Goal: Information Seeking & Learning: Stay updated

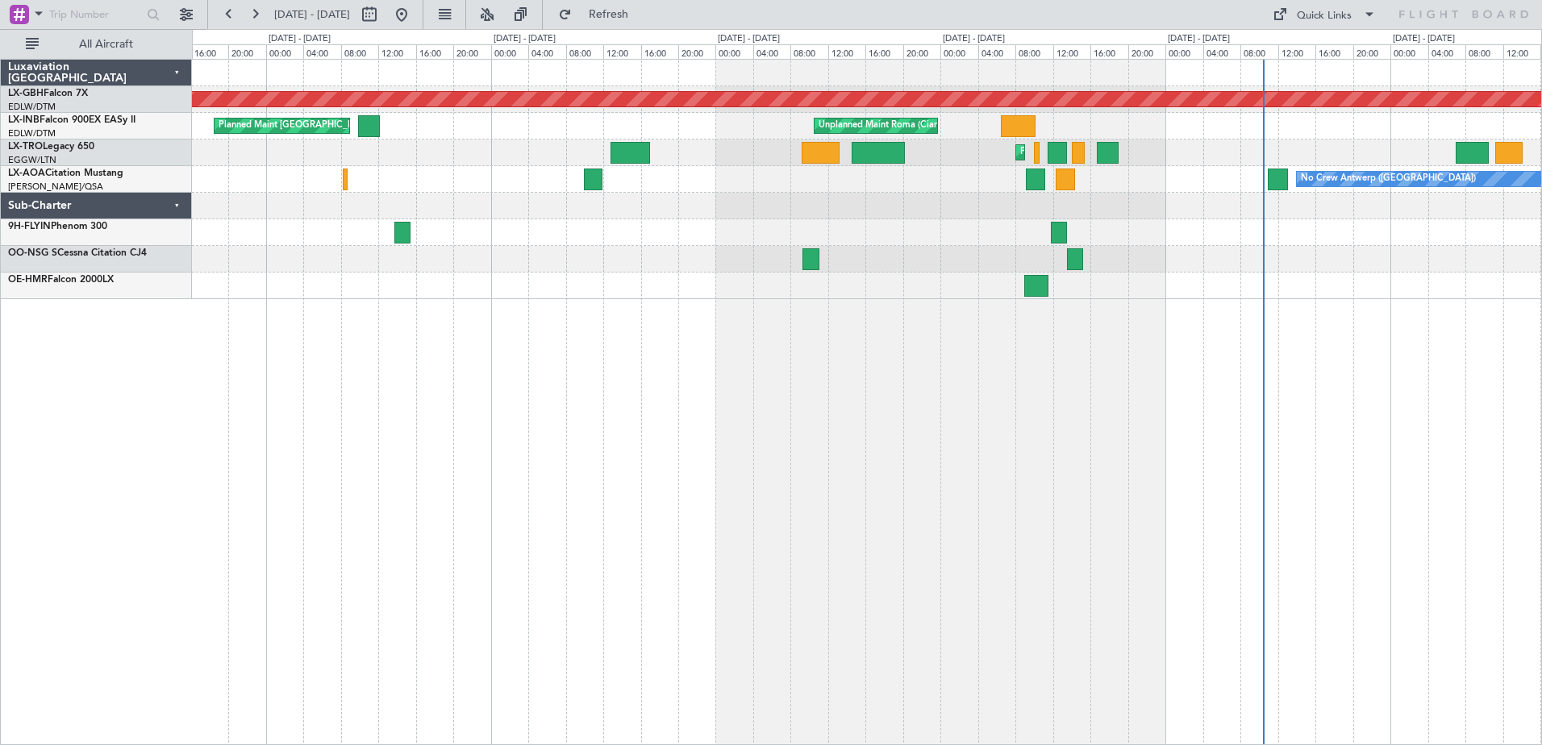
click at [1153, 186] on div "Planned Maint Nurnberg Planned Maint [GEOGRAPHIC_DATA] ([GEOGRAPHIC_DATA]) Unpl…" at bounding box center [867, 180] width 1350 height 240
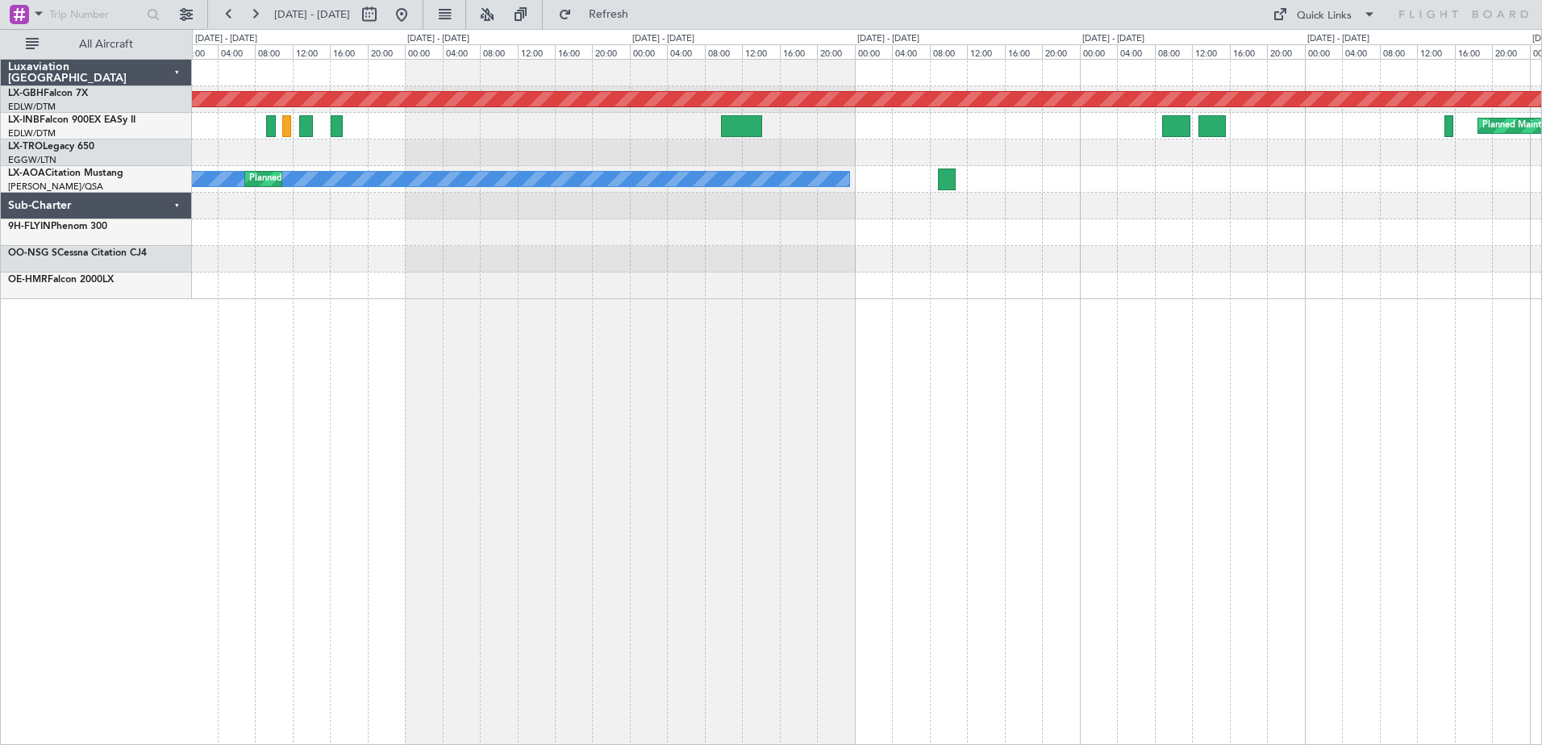
click at [1229, 204] on div "Planned Maint Nurnberg Planned Maint [GEOGRAPHIC_DATA] ([GEOGRAPHIC_DATA]) Plan…" at bounding box center [867, 180] width 1350 height 240
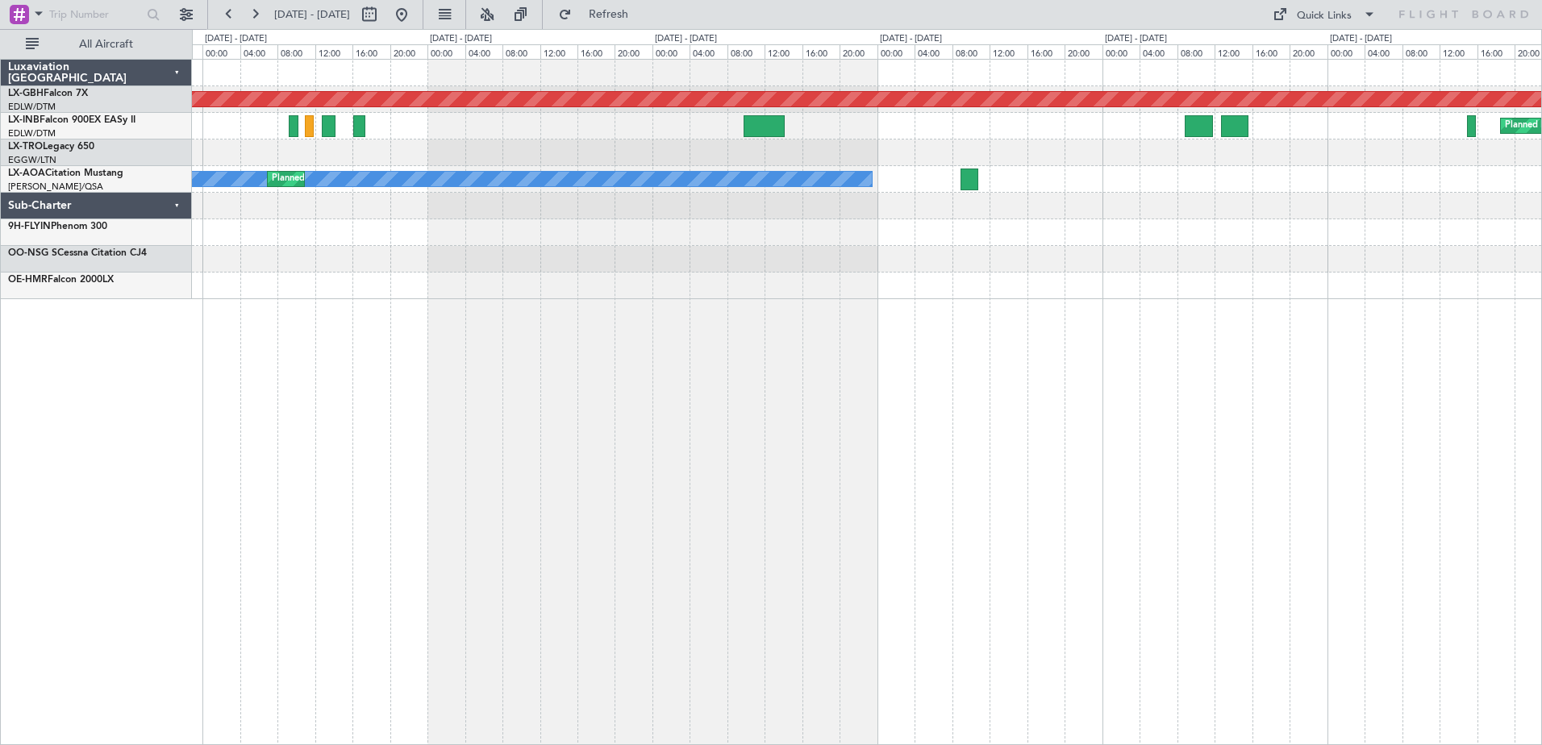
click at [1152, 240] on div "Planned Maint Nurnberg Planned Maint [GEOGRAPHIC_DATA] ([GEOGRAPHIC_DATA]) Plan…" at bounding box center [867, 180] width 1350 height 240
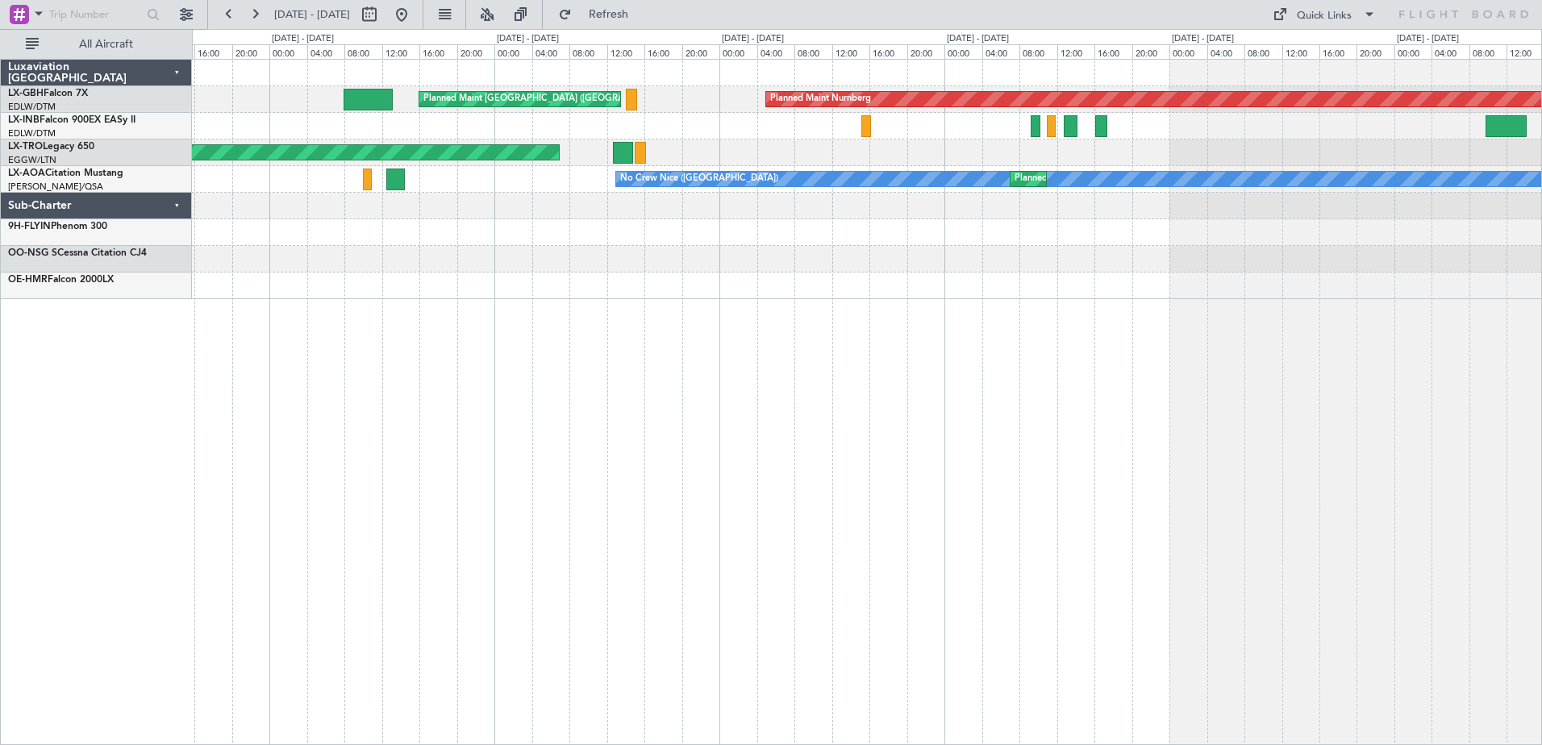
click at [1029, 244] on div "Planned Maint Nurnberg Planned Maint [GEOGRAPHIC_DATA] ([GEOGRAPHIC_DATA]) Unpl…" at bounding box center [867, 180] width 1350 height 240
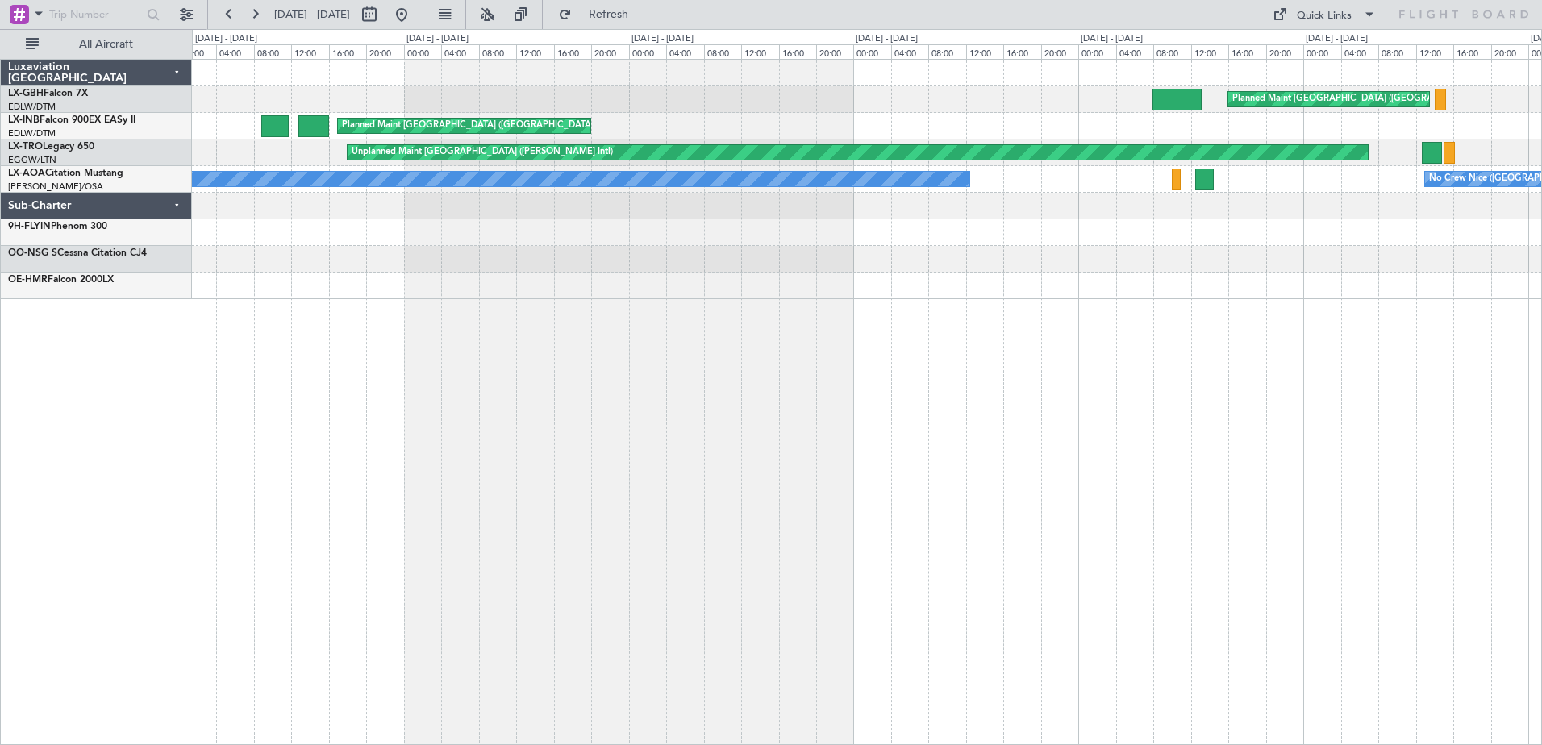
click at [914, 251] on div "Planned Maint [GEOGRAPHIC_DATA] ([GEOGRAPHIC_DATA]) Planned Maint Nurnberg Plan…" at bounding box center [867, 180] width 1350 height 240
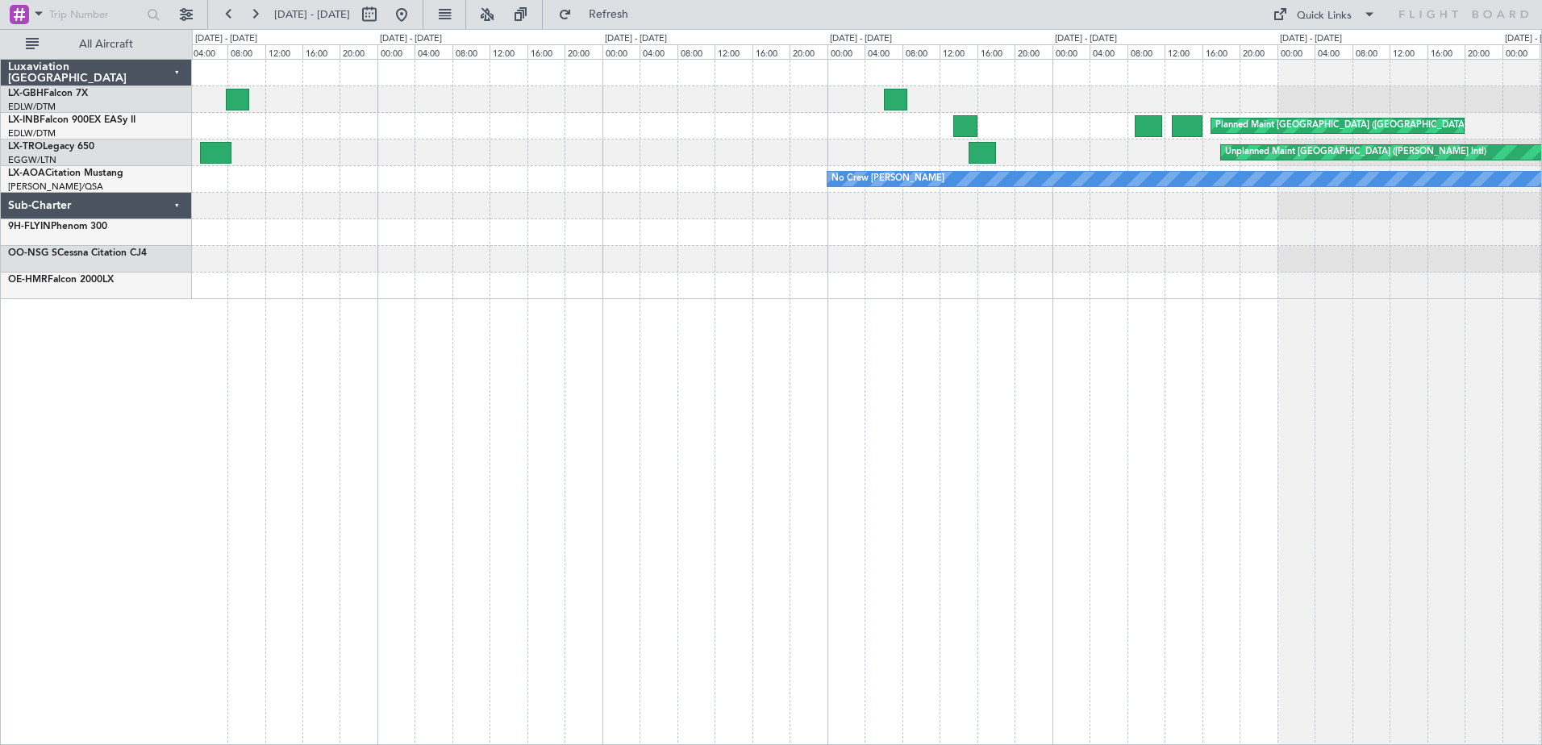
click at [825, 261] on div at bounding box center [867, 259] width 1350 height 27
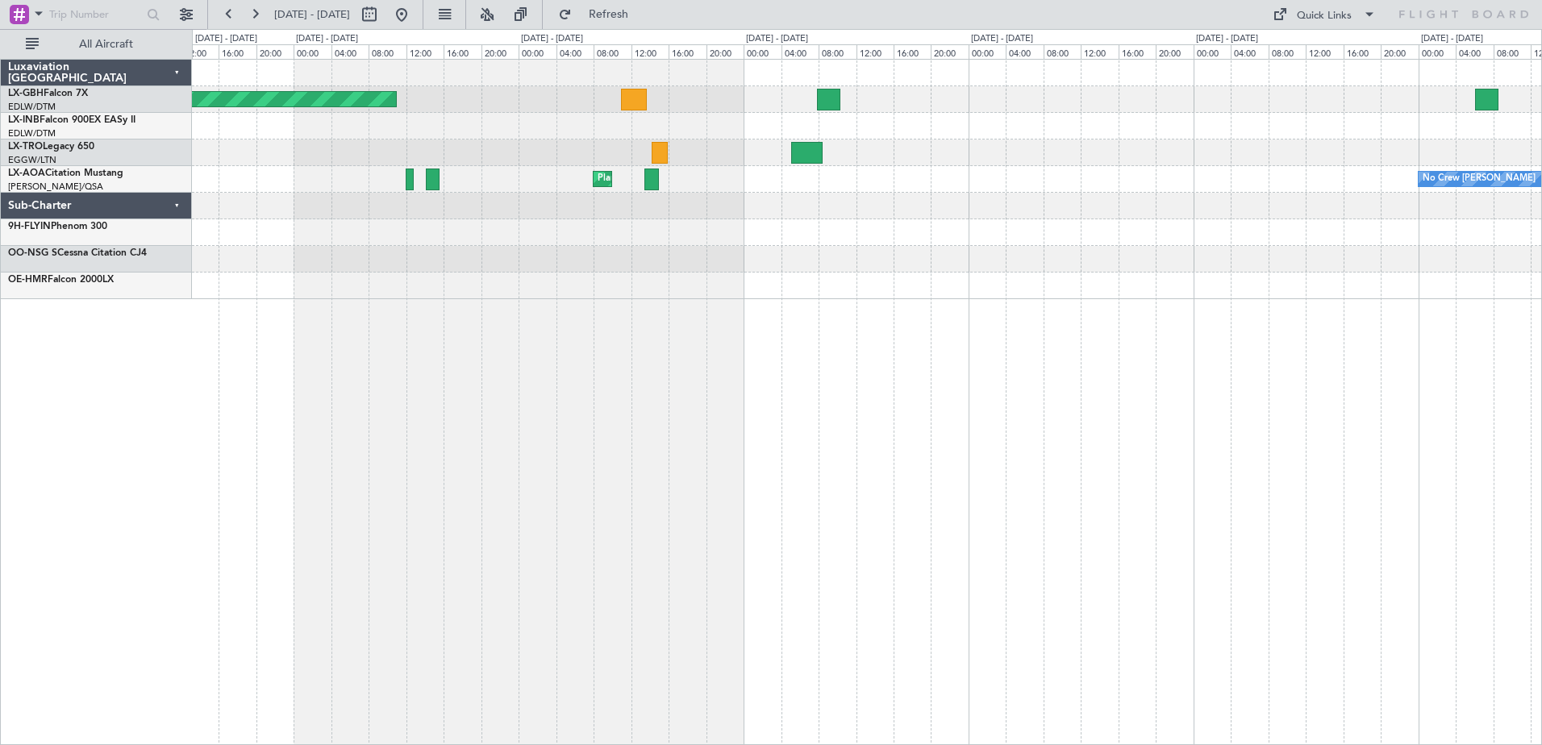
click at [907, 264] on div at bounding box center [867, 259] width 1350 height 27
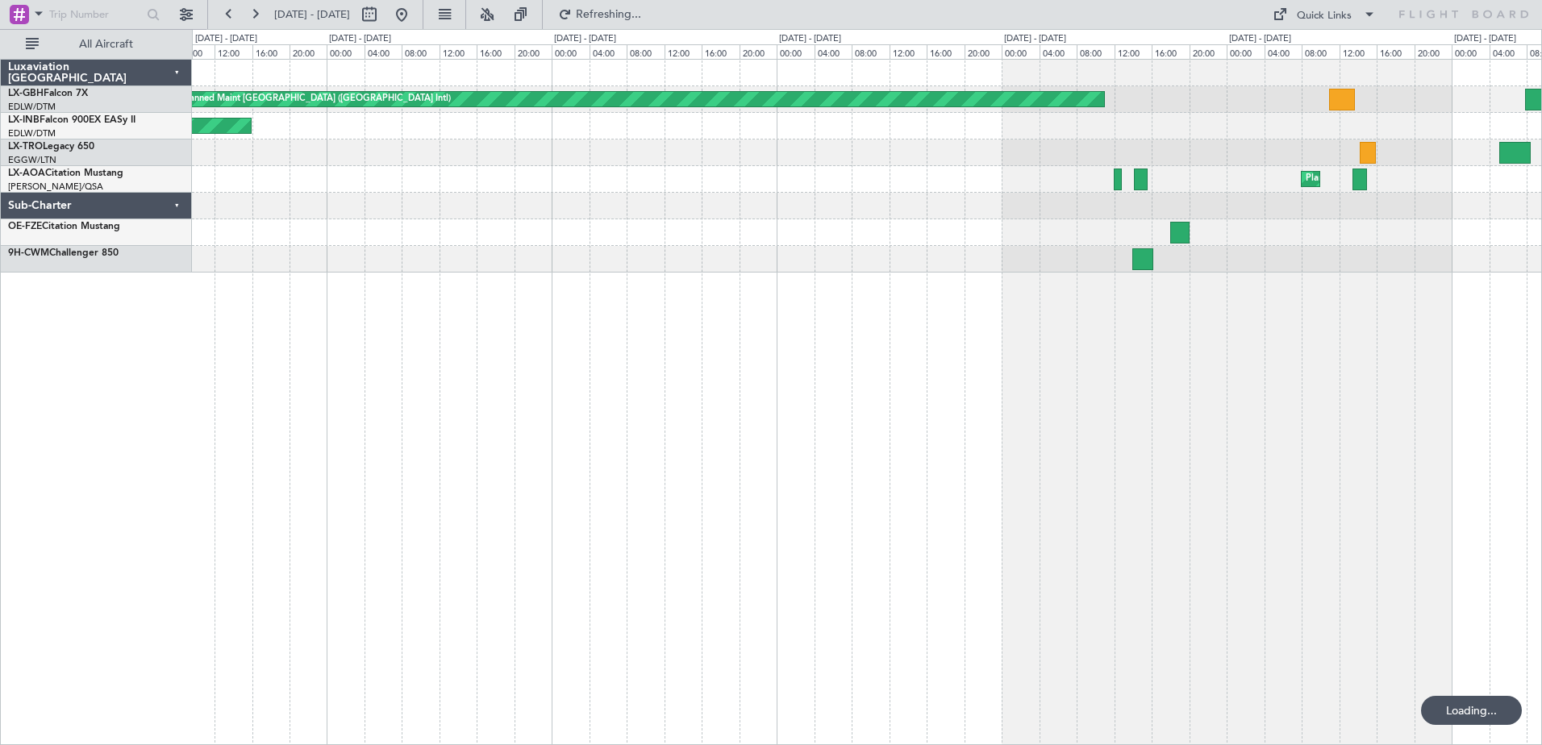
click at [1037, 232] on div at bounding box center [867, 232] width 1350 height 27
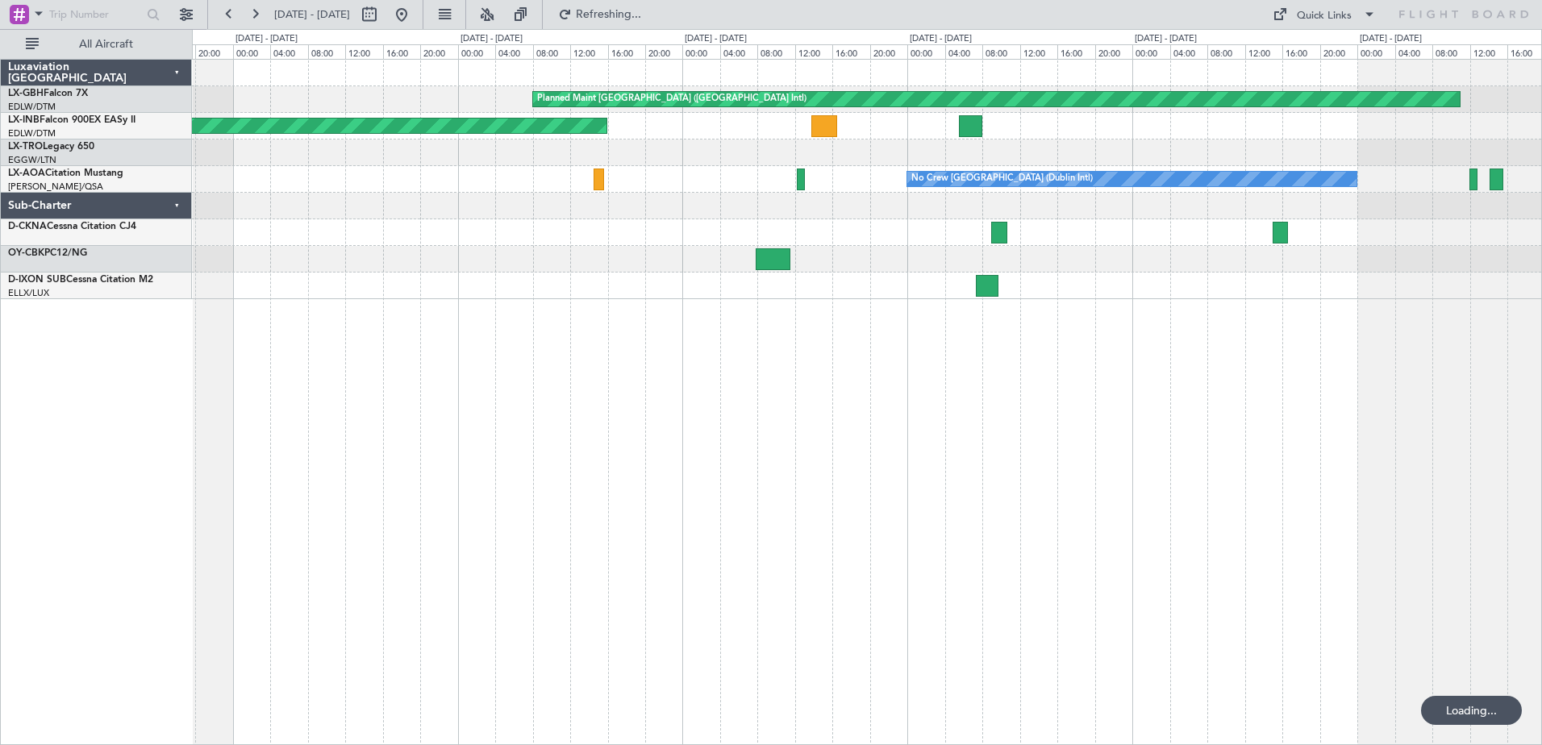
click at [930, 239] on div at bounding box center [867, 232] width 1350 height 27
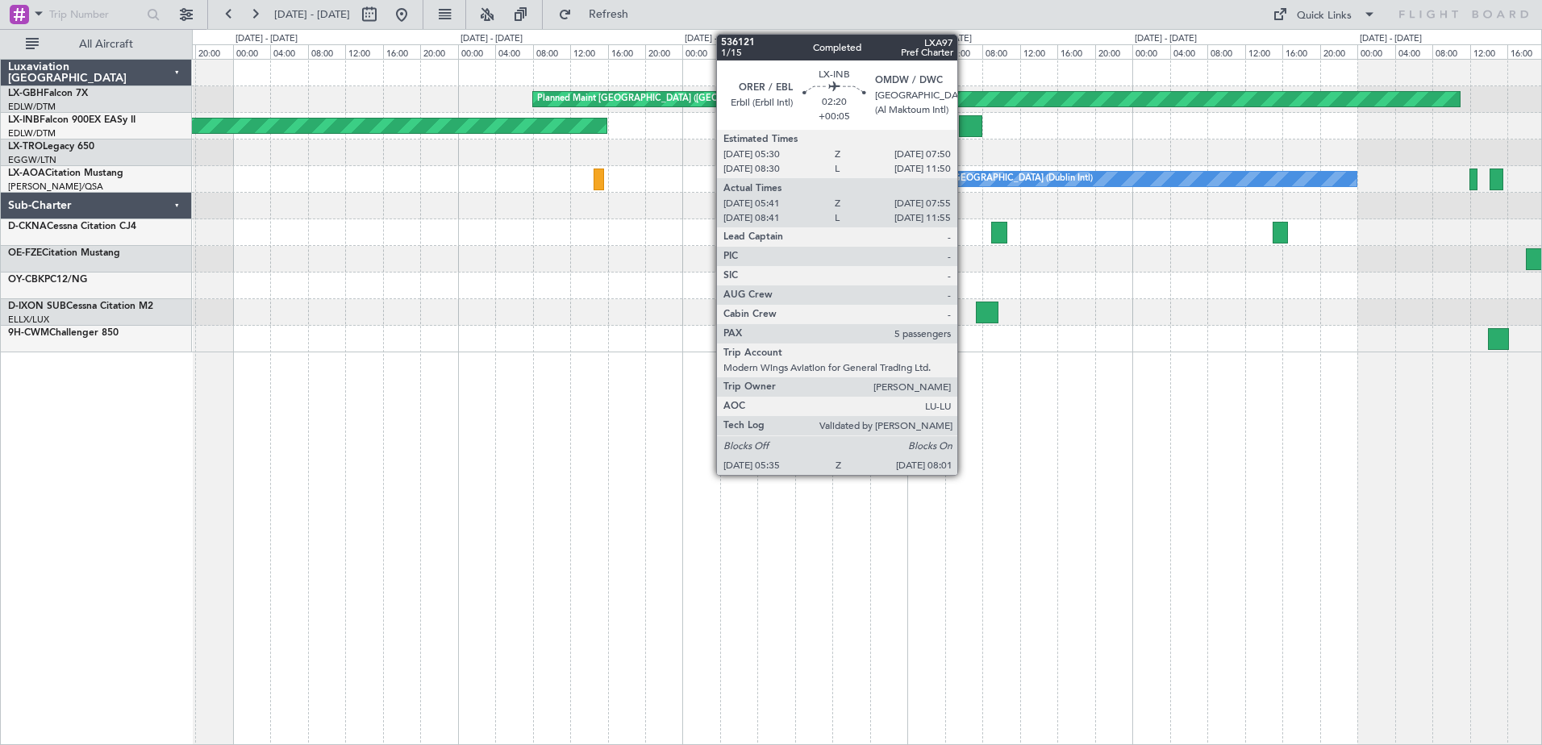
click at [965, 127] on div at bounding box center [970, 126] width 23 height 22
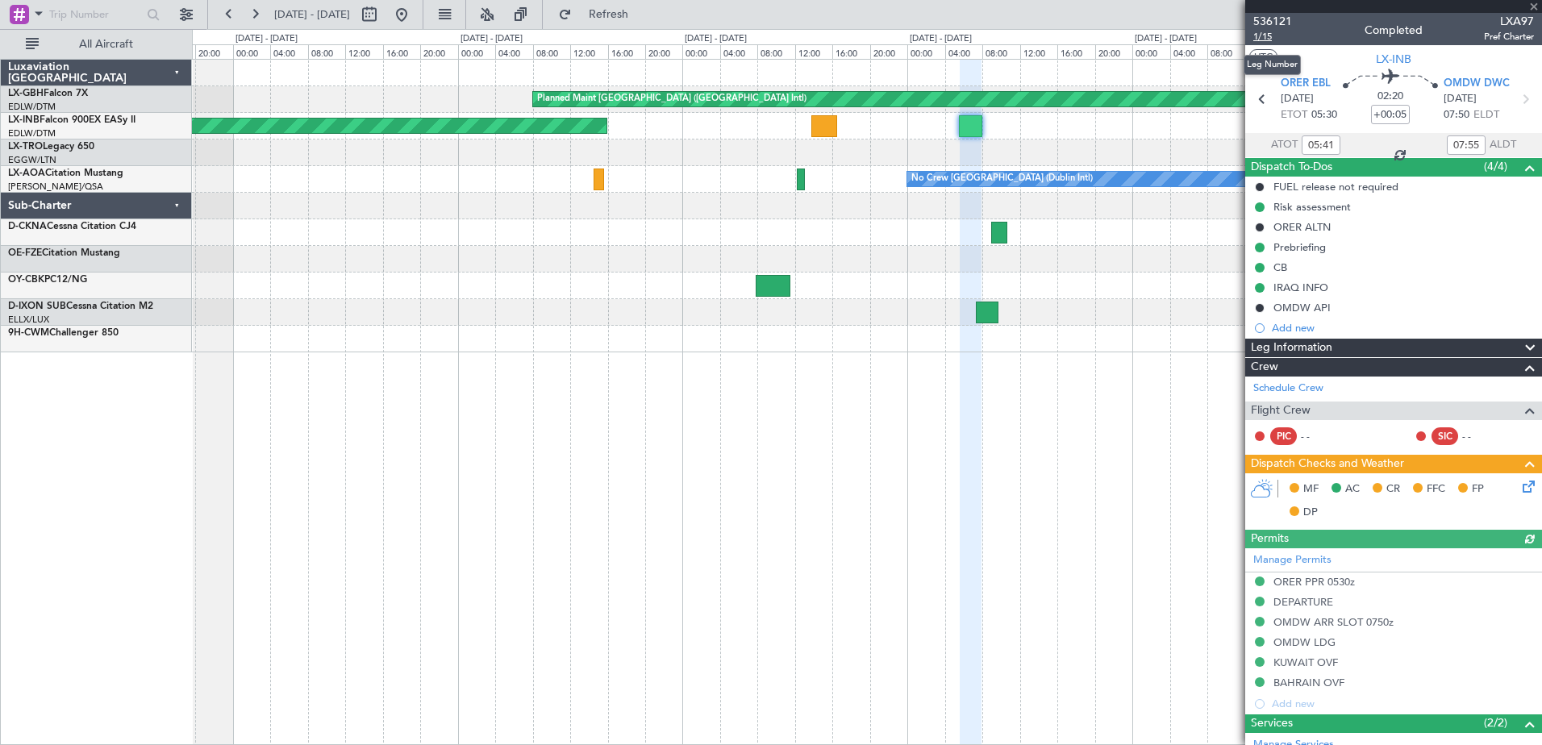
click at [1264, 34] on span "1/15" at bounding box center [1273, 37] width 39 height 14
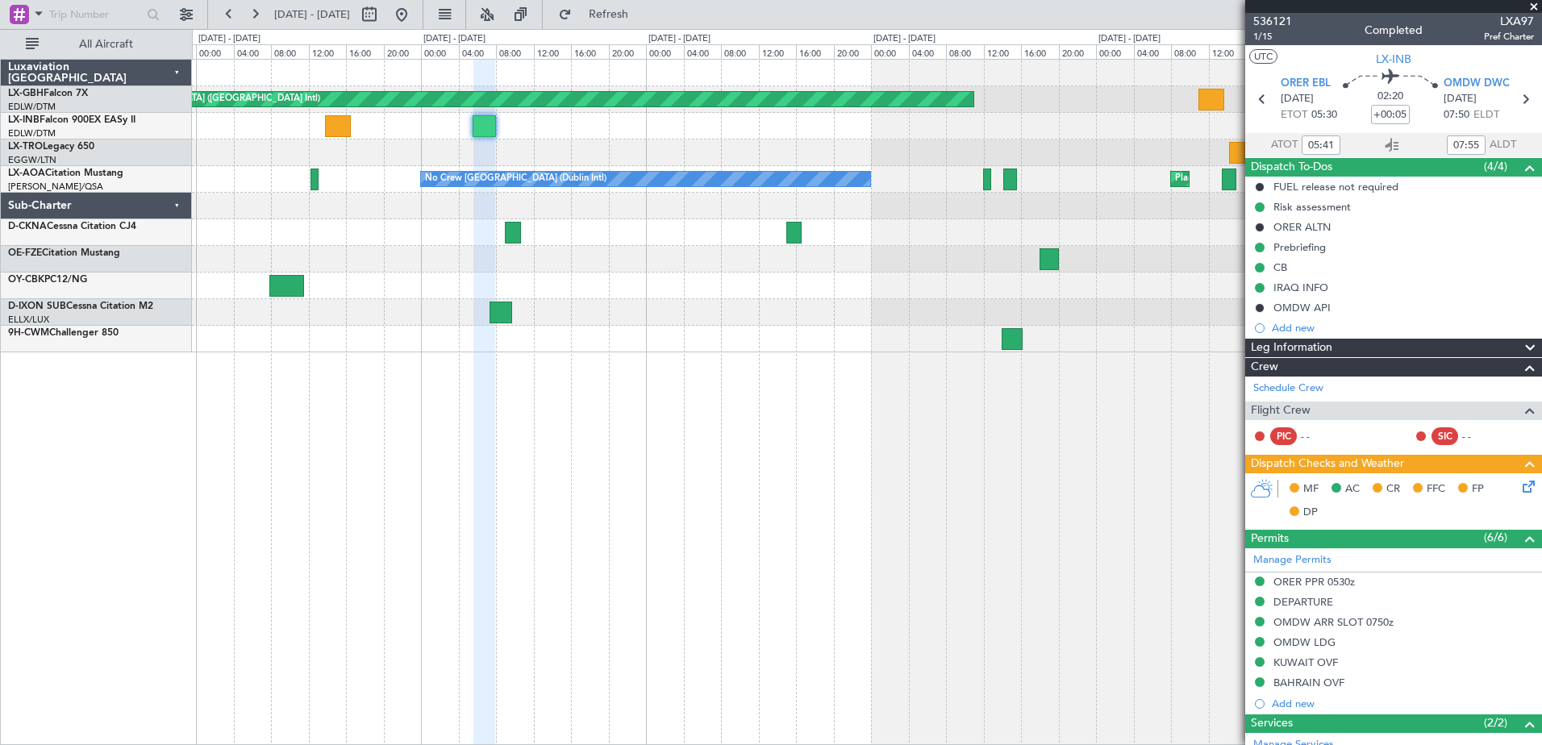
click at [416, 217] on div at bounding box center [867, 206] width 1350 height 27
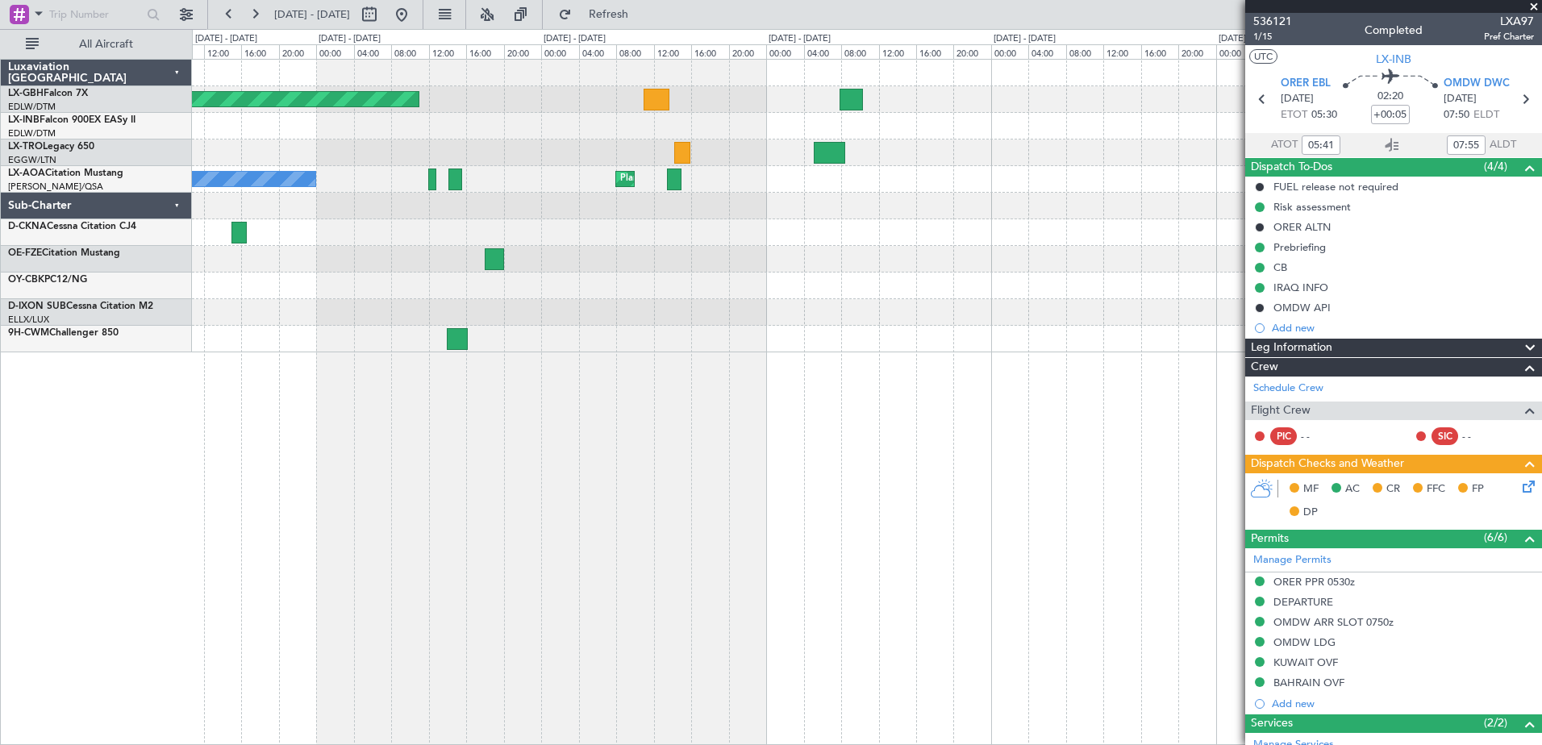
click at [412, 280] on div "Planned Maint [GEOGRAPHIC_DATA] ([GEOGRAPHIC_DATA] Intl) Planned Maint [GEOGRAP…" at bounding box center [867, 206] width 1350 height 293
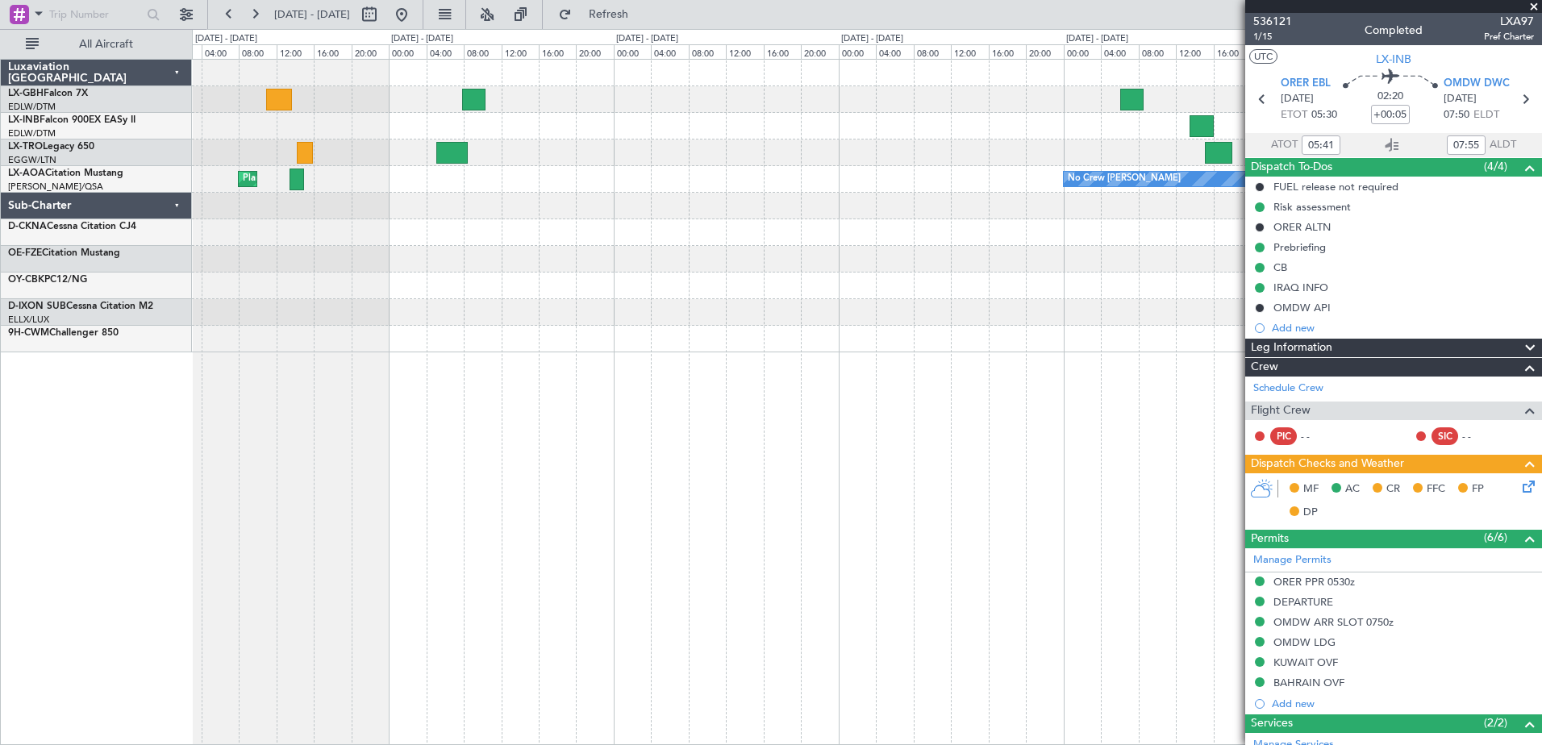
click at [536, 303] on div "Planned Maint [GEOGRAPHIC_DATA] ([GEOGRAPHIC_DATA] Intl) Planned Maint [GEOGRAP…" at bounding box center [867, 206] width 1350 height 293
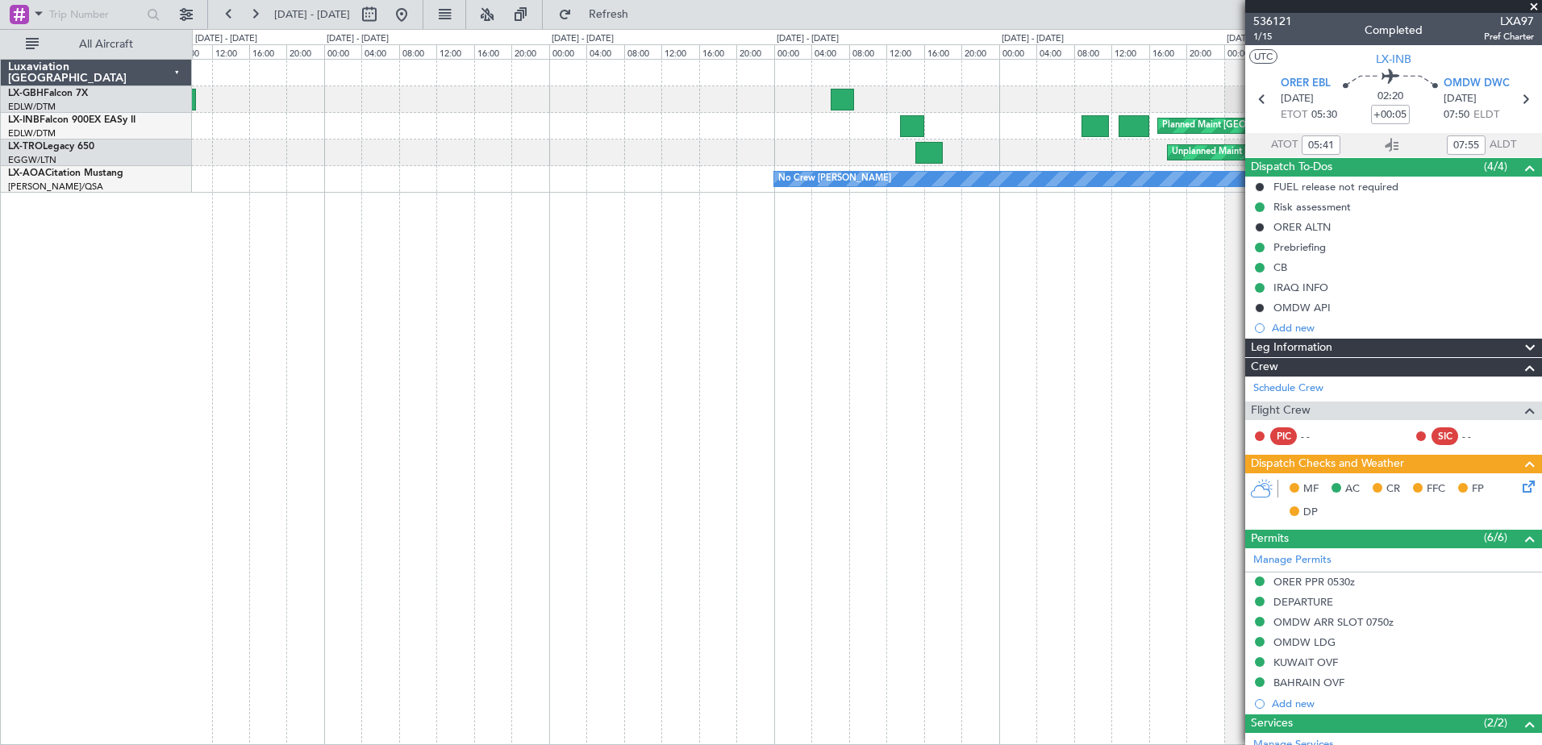
click at [720, 296] on div "Planned Maint [GEOGRAPHIC_DATA] ([GEOGRAPHIC_DATA]) Unplanned Maint [GEOGRAPHIC…" at bounding box center [867, 402] width 1350 height 686
